Goal: Task Accomplishment & Management: Manage account settings

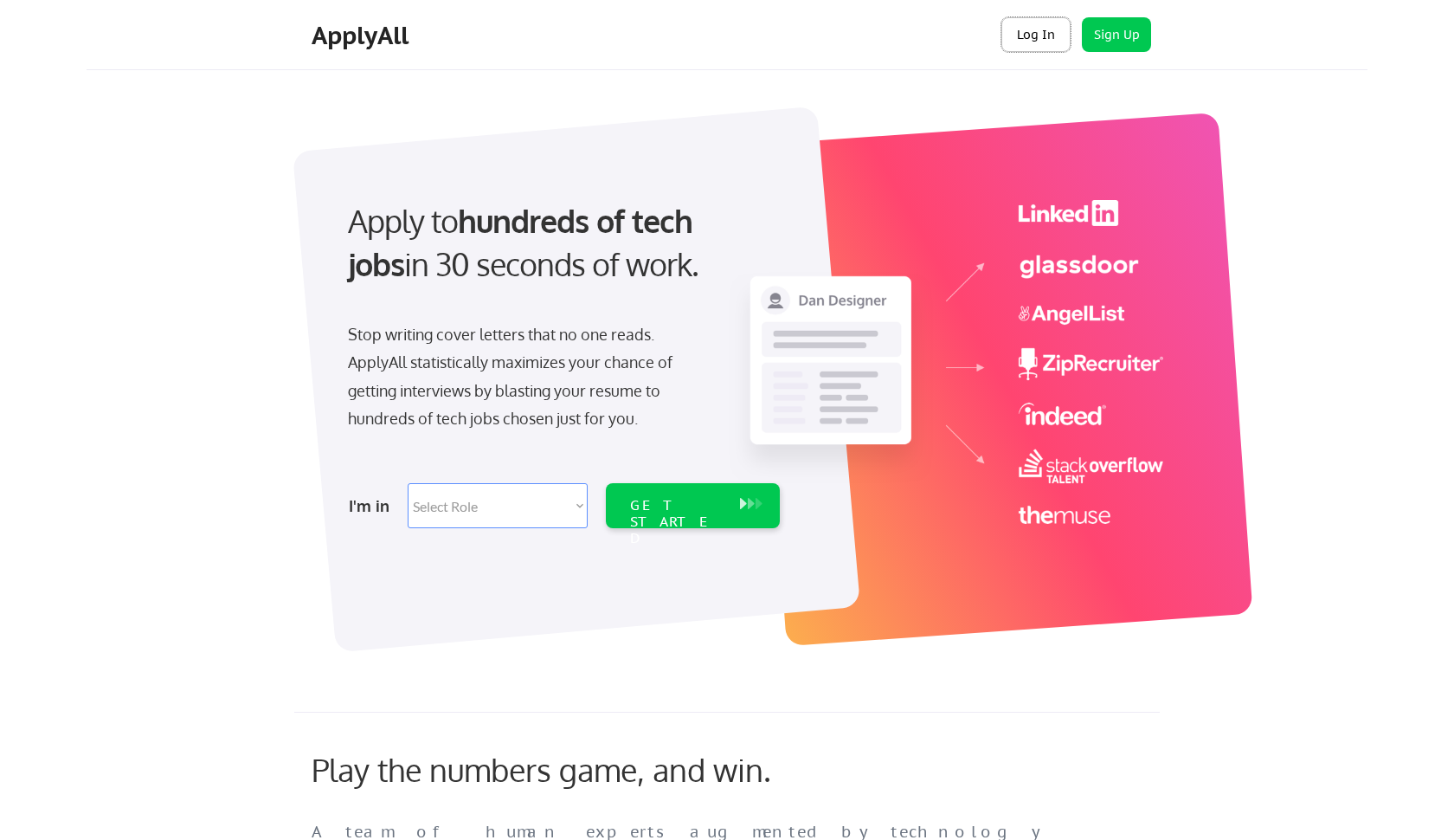
click at [1046, 39] on button "Log In" at bounding box center [1036, 34] width 69 height 35
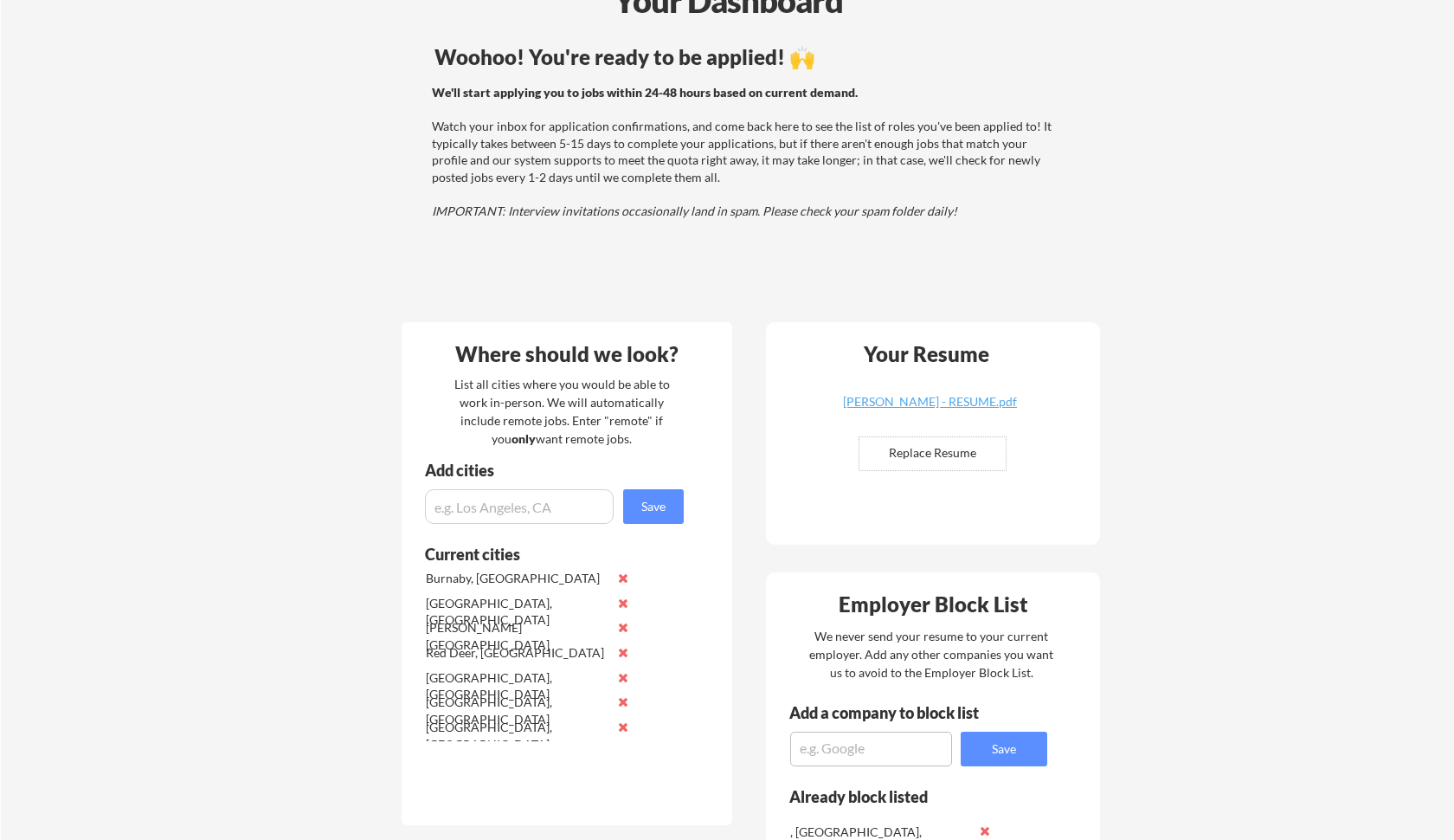
scroll to position [113, 0]
click at [494, 517] on input "input" at bounding box center [520, 505] width 189 height 35
type input "[GEOGRAPHIC_DATA]"
click at [634, 504] on button "Save" at bounding box center [653, 505] width 61 height 35
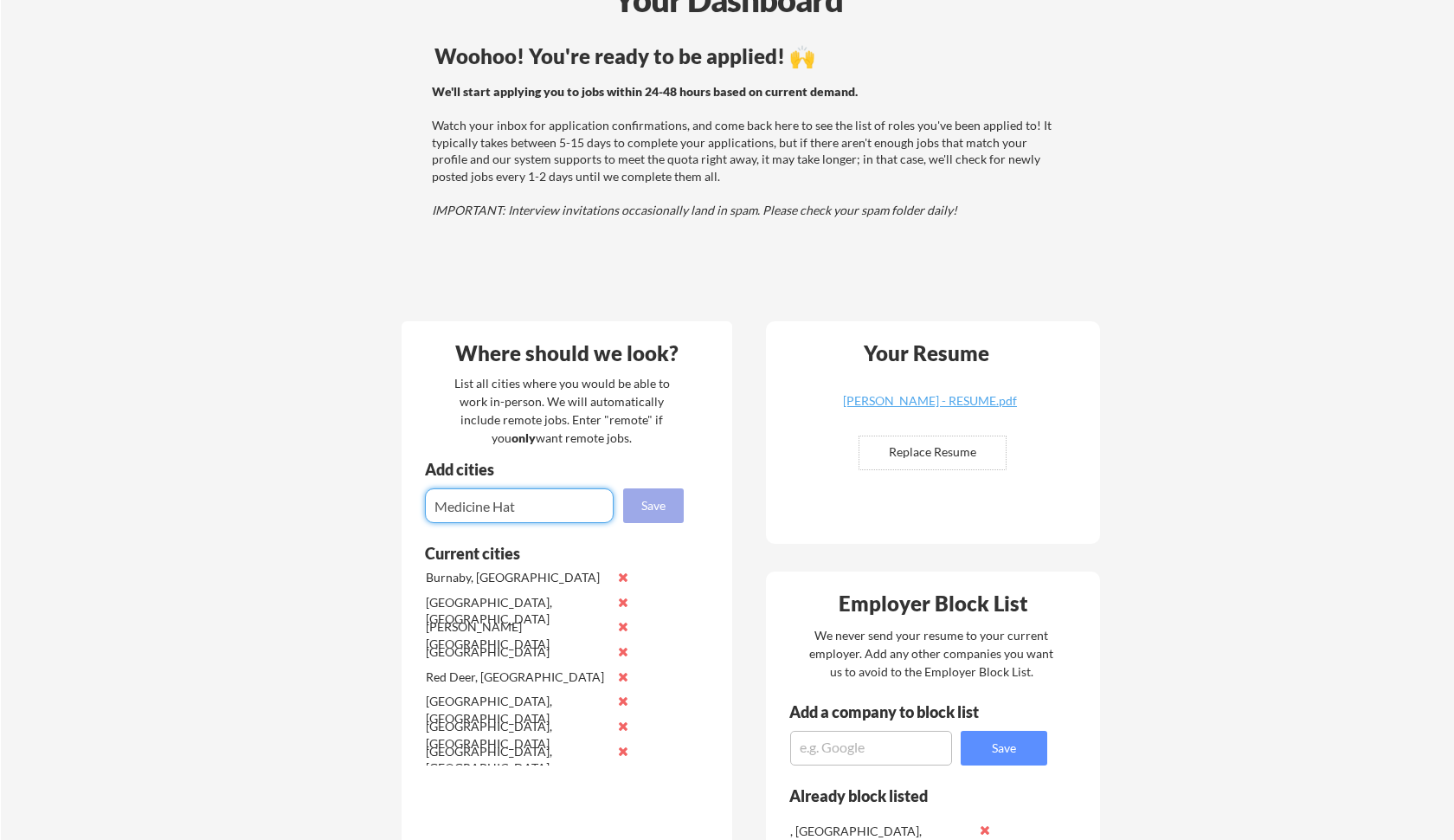
type input "Medicine Hat"
click at [647, 497] on button "Save" at bounding box center [653, 505] width 61 height 35
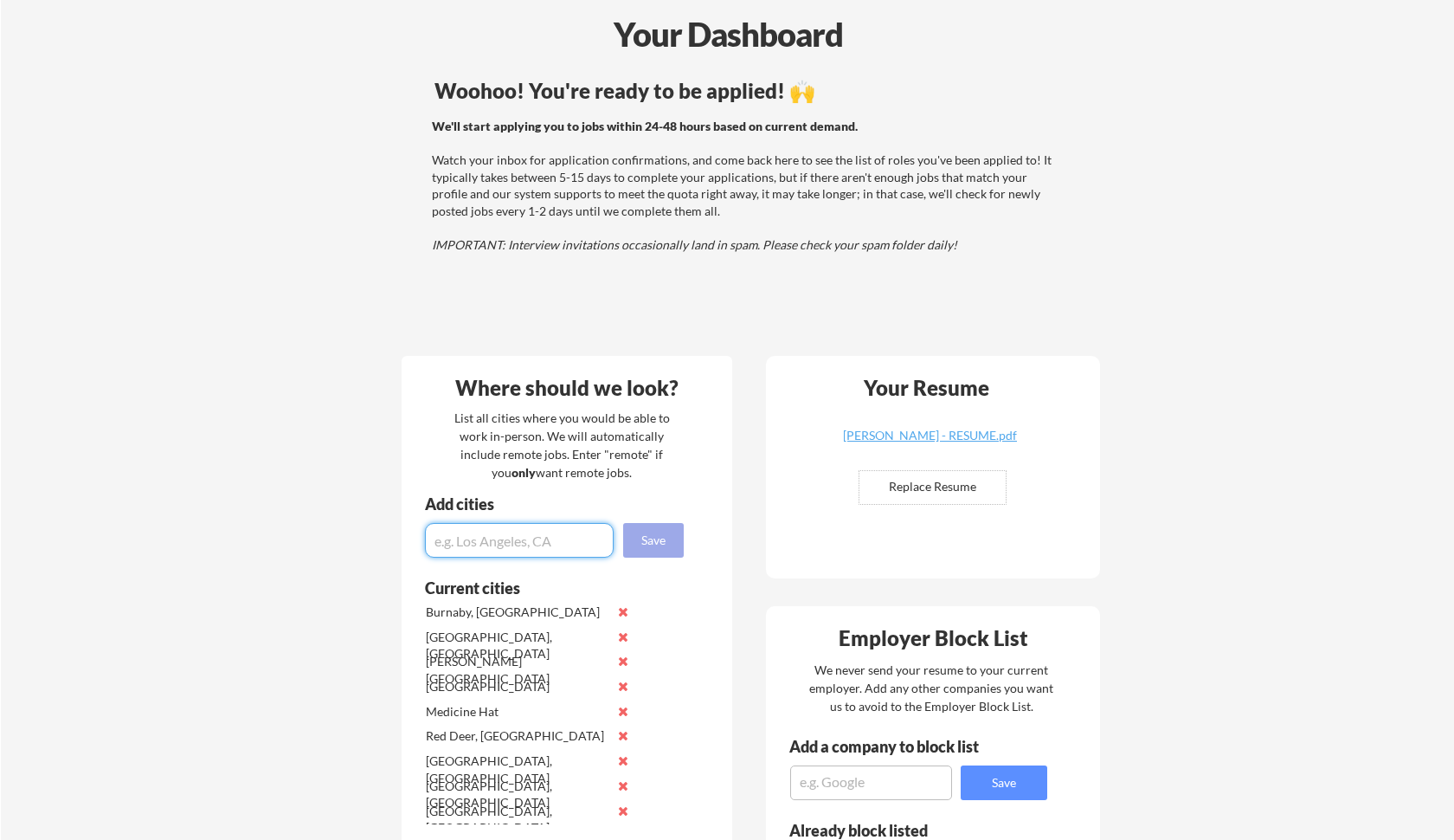
scroll to position [79, 0]
type input "[GEOGRAPHIC_DATA]"
click at [660, 528] on button "Save" at bounding box center [653, 540] width 61 height 35
type input "[GEOGRAPHIC_DATA]"
click at [650, 536] on button "Save" at bounding box center [653, 540] width 61 height 35
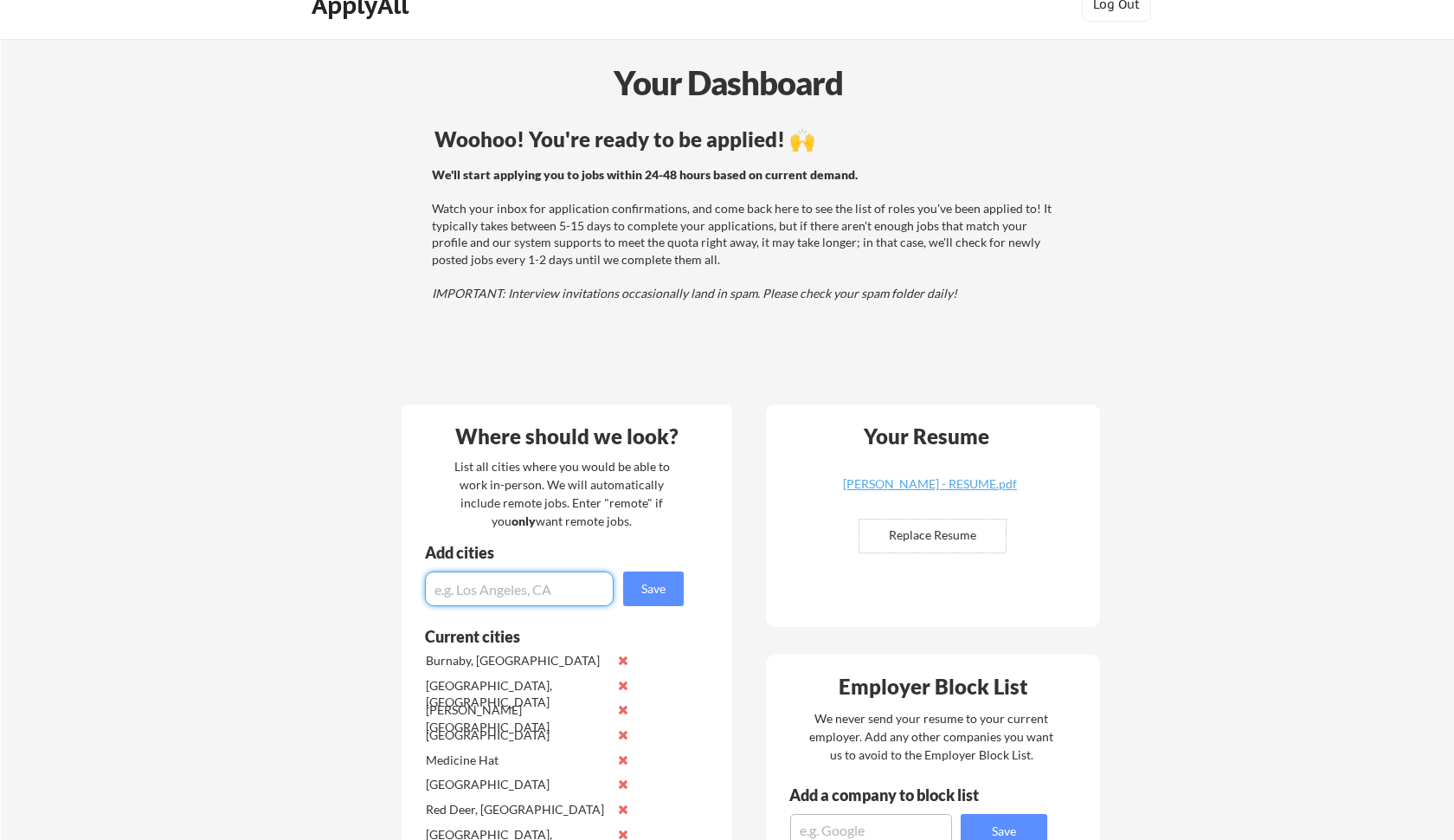
scroll to position [33, 0]
